Goal: Use online tool/utility

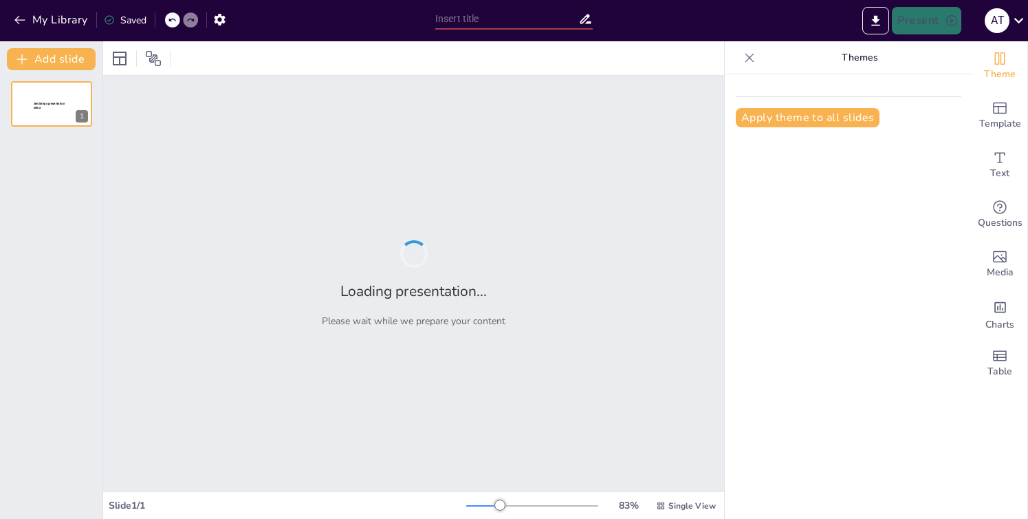
type input "POTENCIAL DE HIDRÓGENO"
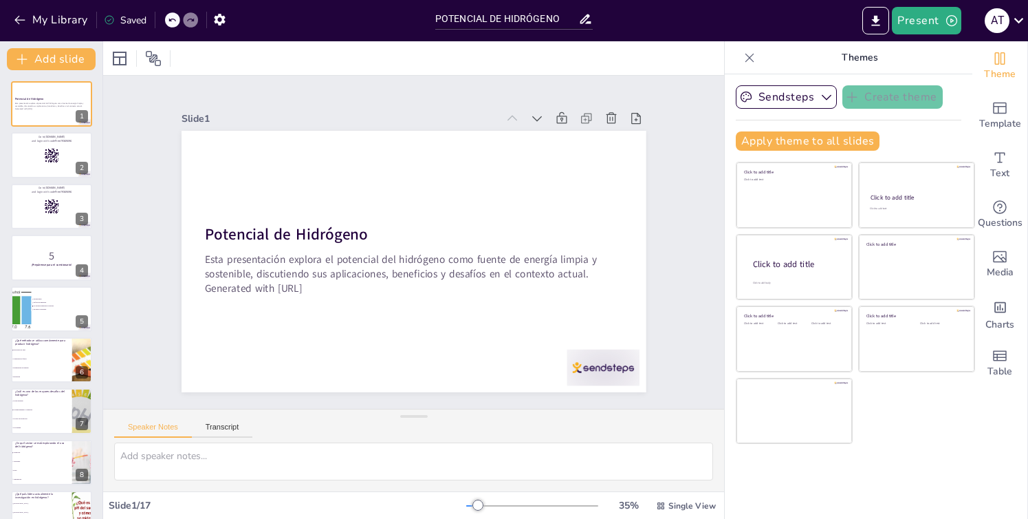
checkbox input "true"
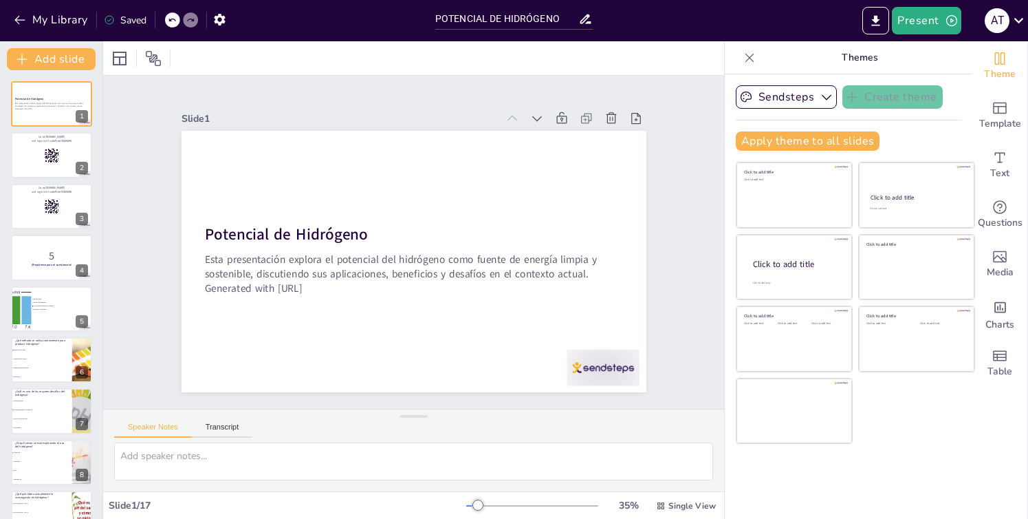
checkbox input "true"
